Goal: Task Accomplishment & Management: Manage account settings

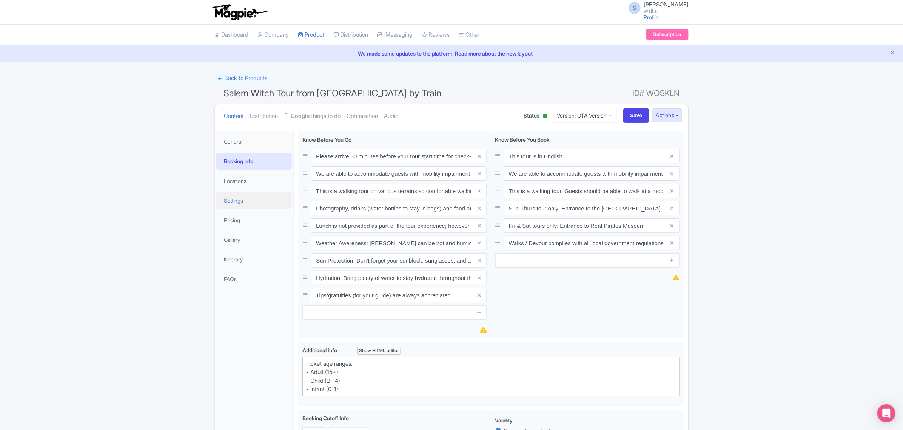
click at [244, 201] on link "Settings" at bounding box center [253, 200] width 75 height 17
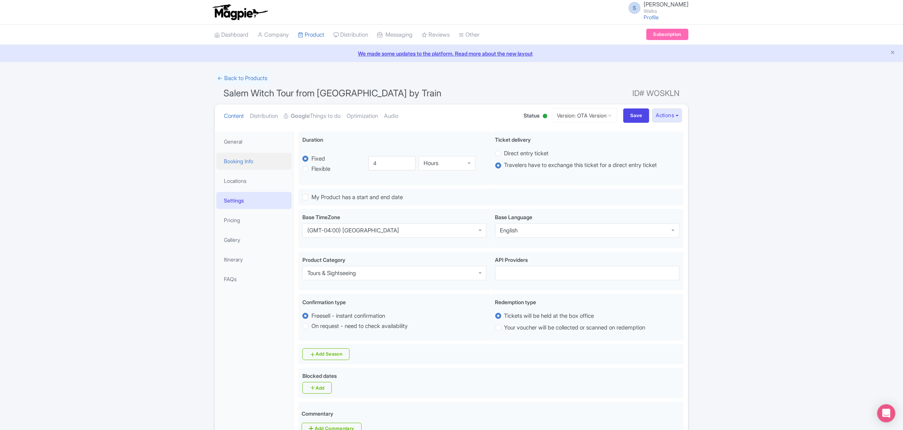
click at [236, 160] on link "Booking Info" at bounding box center [253, 160] width 75 height 17
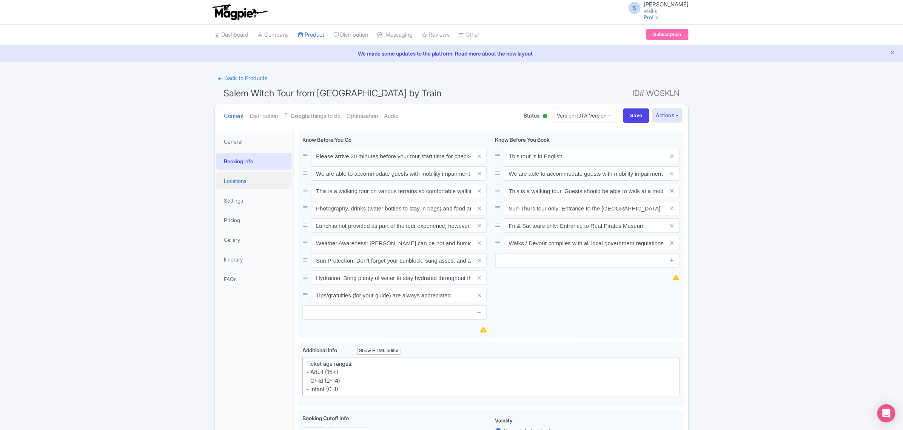
click at [244, 180] on link "Locations" at bounding box center [253, 180] width 75 height 17
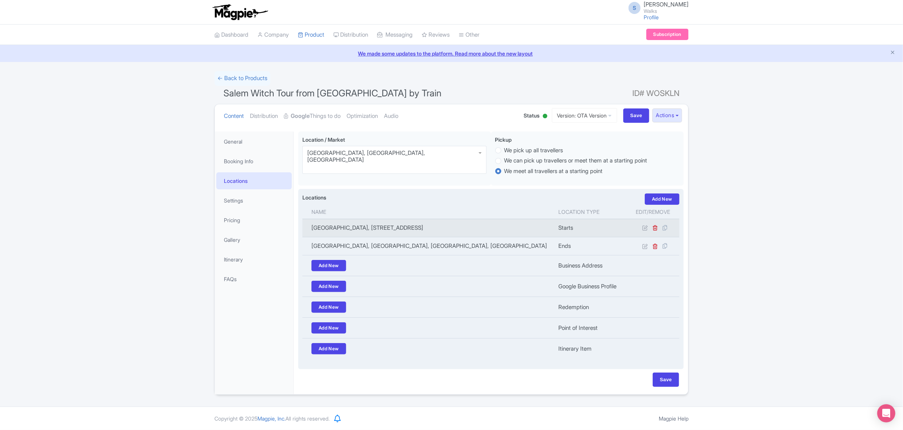
copy td "[GEOGRAPHIC_DATA], [STREET_ADDRESS]"
drag, startPoint x: 466, startPoint y: 226, endPoint x: 304, endPoint y: 235, distance: 162.6
click at [304, 235] on td "[GEOGRAPHIC_DATA], [STREET_ADDRESS]" at bounding box center [427, 228] width 251 height 18
click at [644, 229] on icon at bounding box center [645, 228] width 6 height 6
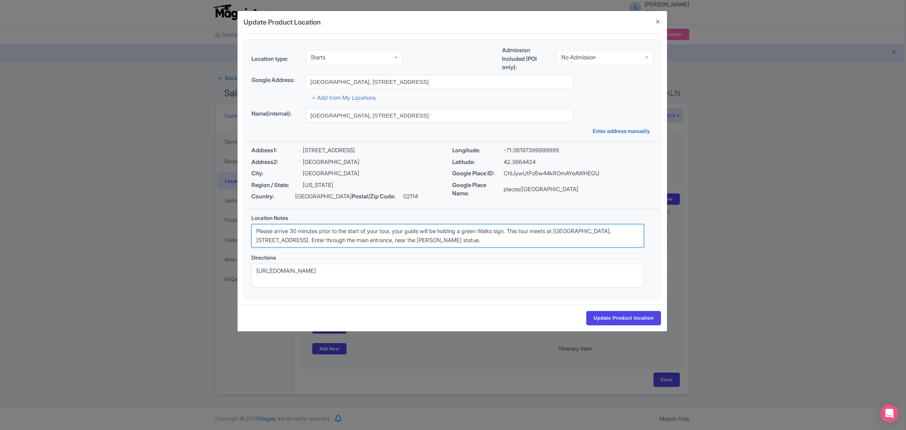
drag, startPoint x: 494, startPoint y: 242, endPoint x: 253, endPoint y: 229, distance: 241.1
click at [253, 229] on textarea "Please arrive 30 minutes prior to the start of your tour, your guide will be ho…" at bounding box center [447, 236] width 393 height 24
click at [657, 20] on button "Close" at bounding box center [658, 22] width 18 height 22
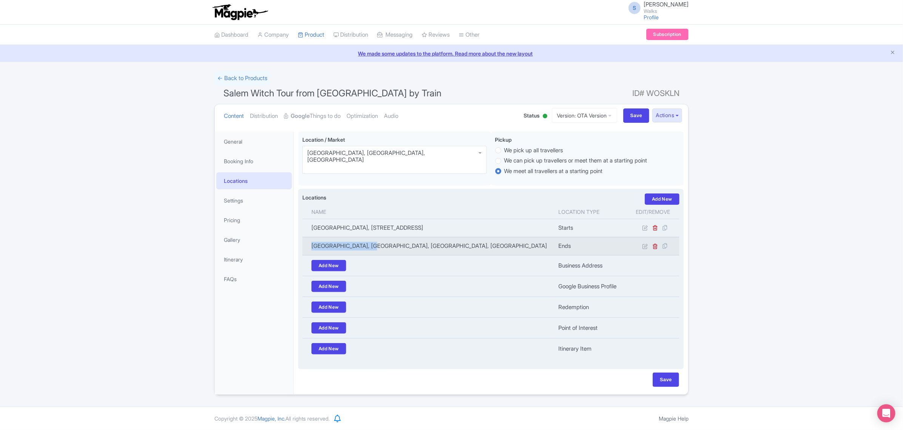
drag, startPoint x: 381, startPoint y: 245, endPoint x: 306, endPoint y: 249, distance: 75.6
click at [306, 249] on td "[GEOGRAPHIC_DATA], [GEOGRAPHIC_DATA], [GEOGRAPHIC_DATA], [GEOGRAPHIC_DATA]" at bounding box center [427, 246] width 251 height 18
copy td "[GEOGRAPHIC_DATA], [GEOGRAPHIC_DATA], [GEOGRAPHIC_DATA], [GEOGRAPHIC_DATA]"
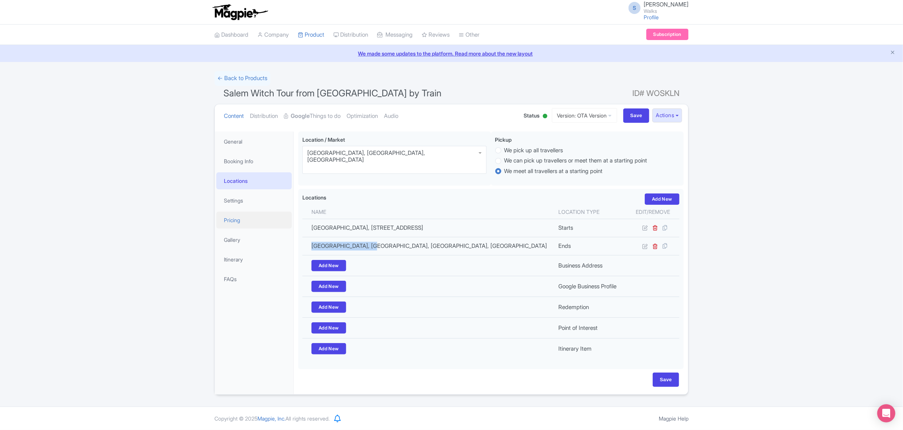
click at [243, 211] on link "Pricing" at bounding box center [253, 219] width 75 height 17
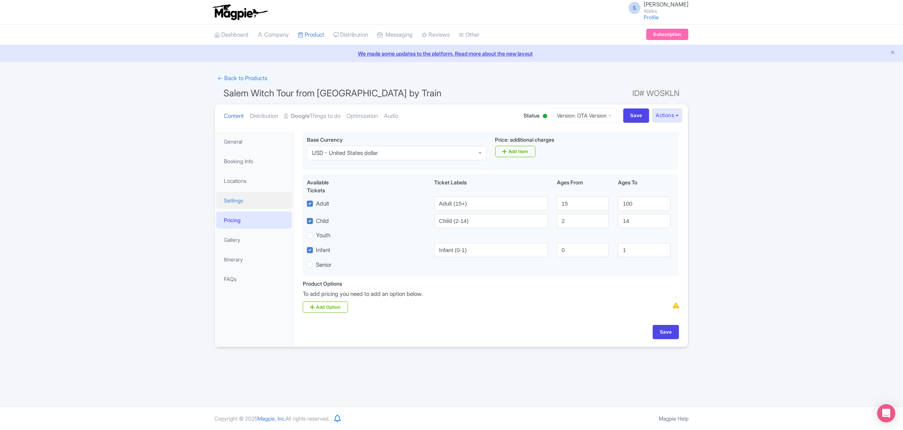
click at [244, 197] on link "Settings" at bounding box center [253, 200] width 75 height 17
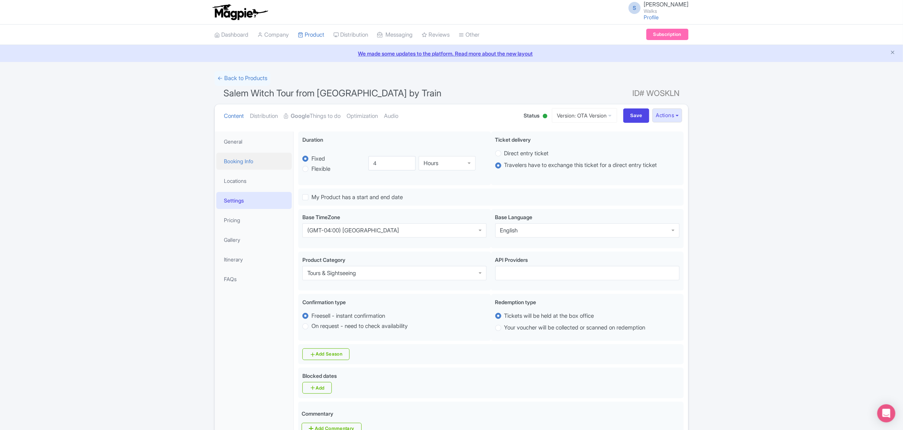
click at [245, 160] on link "Booking Info" at bounding box center [253, 160] width 75 height 17
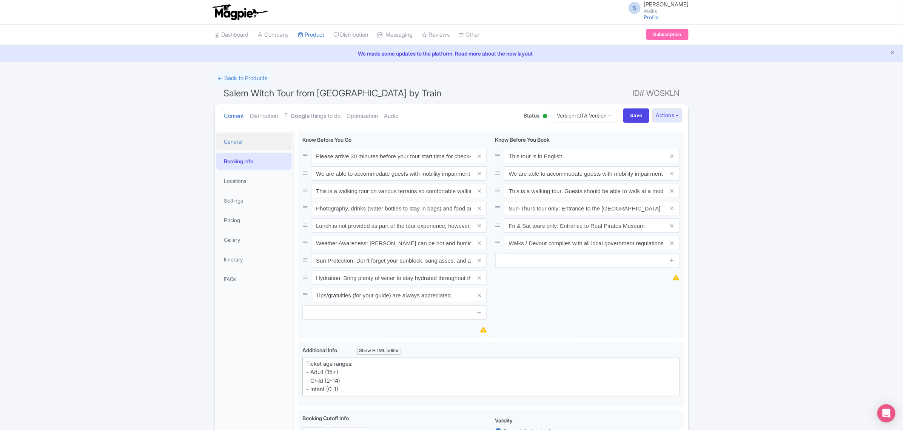
click at [246, 142] on link "General" at bounding box center [253, 141] width 75 height 17
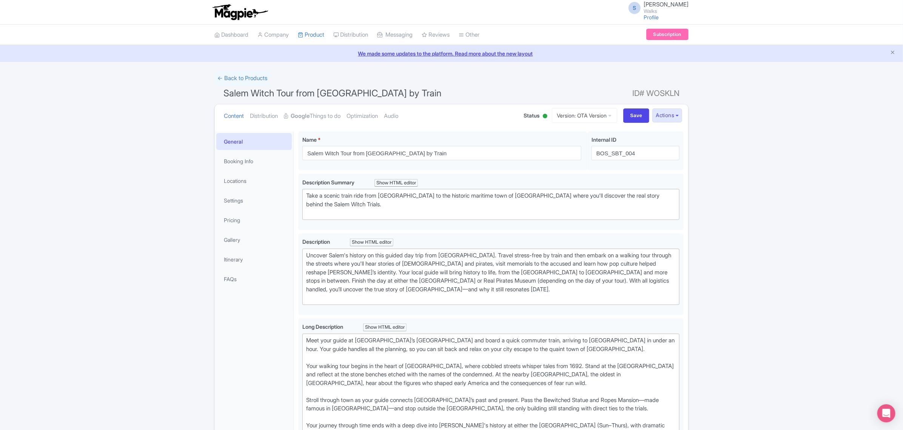
click at [236, 142] on link "General" at bounding box center [253, 141] width 75 height 17
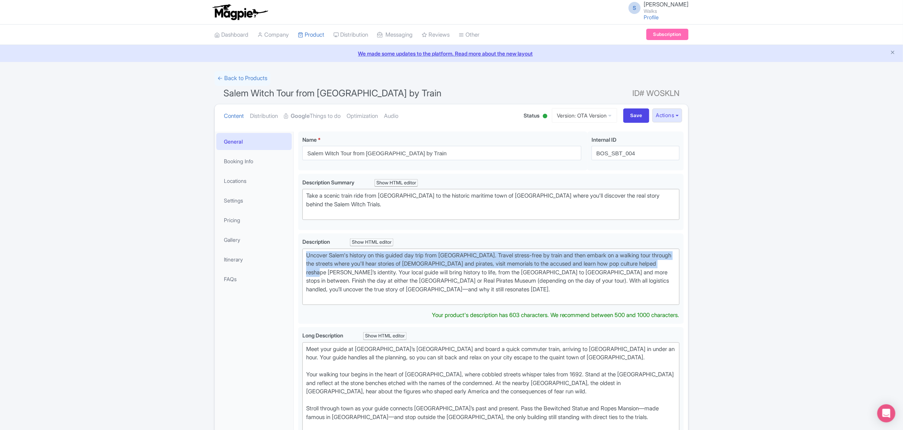
drag, startPoint x: 329, startPoint y: 274, endPoint x: 296, endPoint y: 248, distance: 42.0
type trix-editor "<div>Uncover Salem's history on this guided day trip from [GEOGRAPHIC_DATA]. Tr…"
copy div "Uncover Salem's history on this guided day trip from [GEOGRAPHIC_DATA]. Travel …"
click at [235, 201] on link "Settings" at bounding box center [253, 200] width 75 height 17
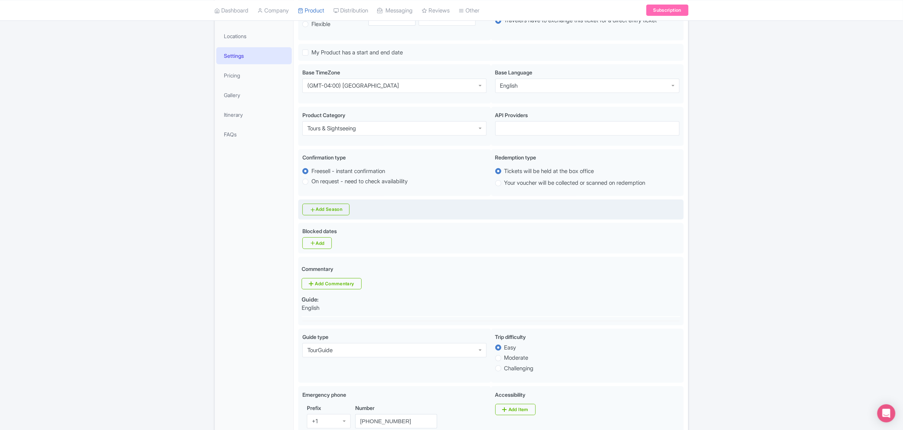
scroll to position [47, 0]
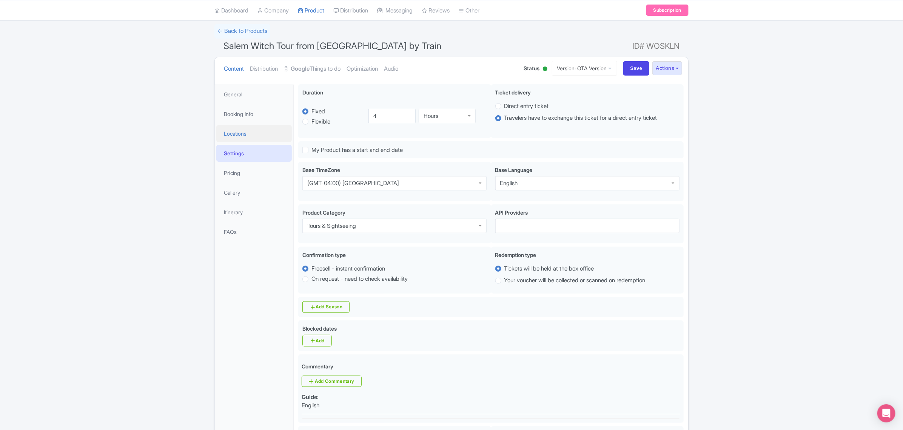
click at [241, 133] on link "Locations" at bounding box center [253, 133] width 75 height 17
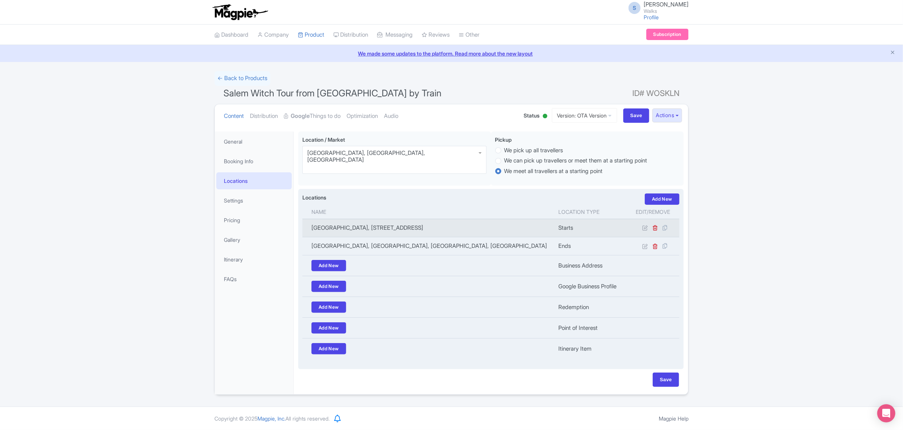
drag, startPoint x: 473, startPoint y: 227, endPoint x: 307, endPoint y: 234, distance: 166.2
click at [307, 234] on td "[GEOGRAPHIC_DATA], [STREET_ADDRESS]" at bounding box center [427, 228] width 251 height 18
copy td "[GEOGRAPHIC_DATA], [STREET_ADDRESS]"
click at [644, 229] on icon at bounding box center [645, 228] width 6 height 6
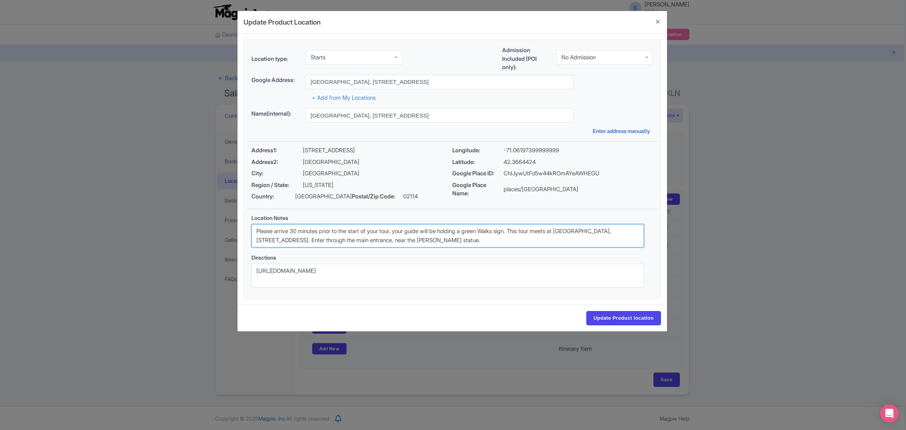
drag, startPoint x: 523, startPoint y: 242, endPoint x: 243, endPoint y: 231, distance: 279.5
click at [243, 231] on div "Location Notes Please arrive 30 minutes prior to the start of your tour, your g…" at bounding box center [447, 253] width 411 height 89
